Goal: Task Accomplishment & Management: Manage account settings

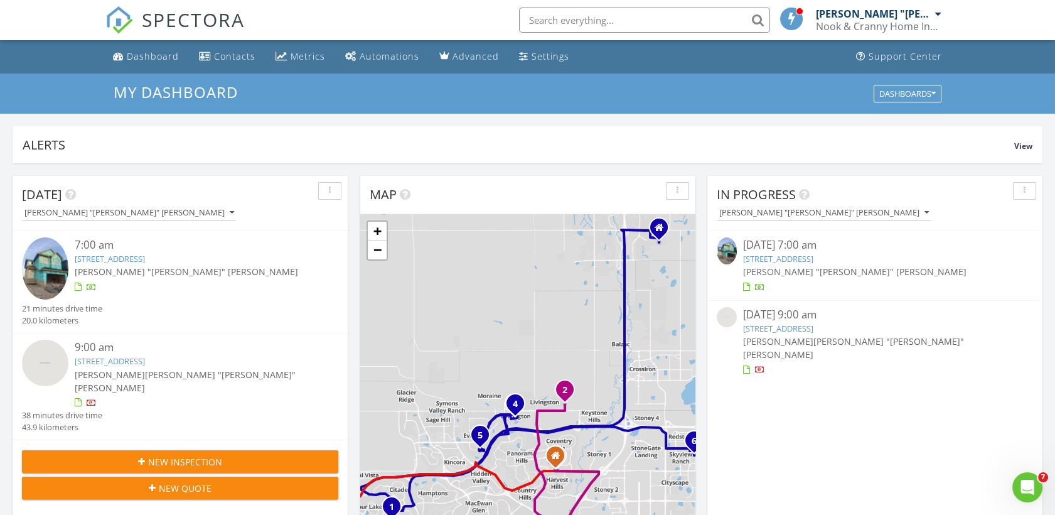
click at [129, 360] on link "[STREET_ADDRESS]" at bounding box center [110, 360] width 70 height 11
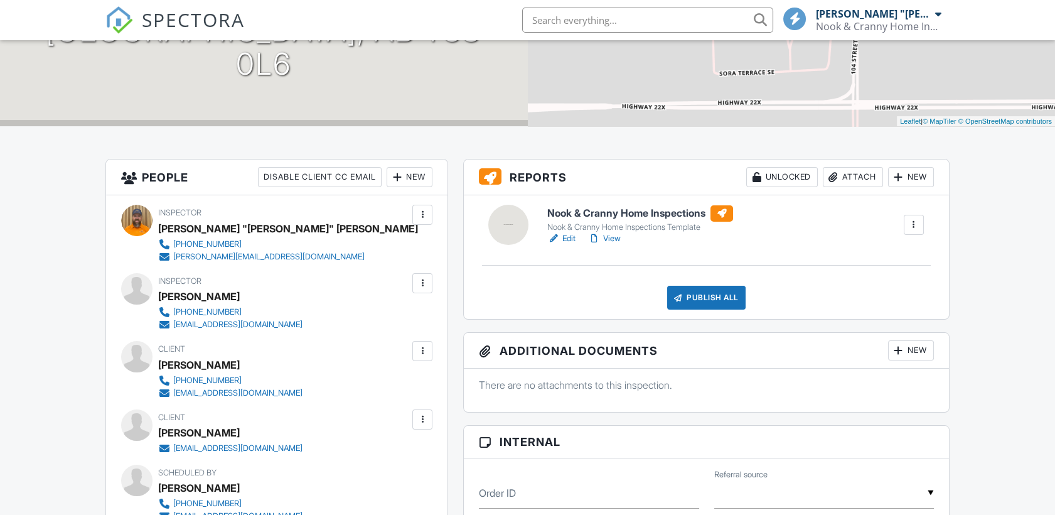
click at [571, 238] on link "Edit" at bounding box center [561, 238] width 28 height 13
